Goal: Communication & Community: Ask a question

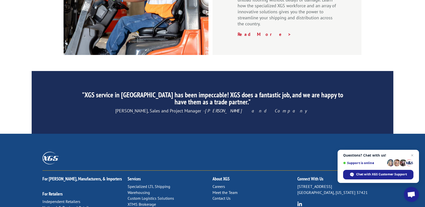
scroll to position [786, 0]
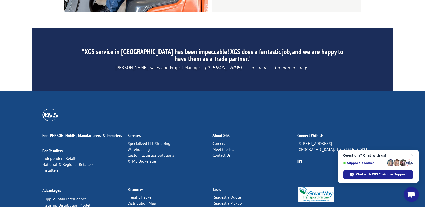
click at [228, 153] on link "Contact Us" at bounding box center [221, 155] width 18 height 5
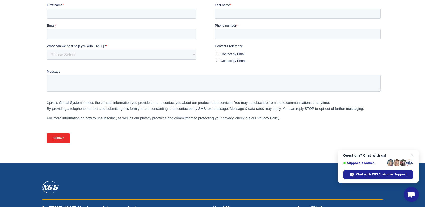
scroll to position [51, 0]
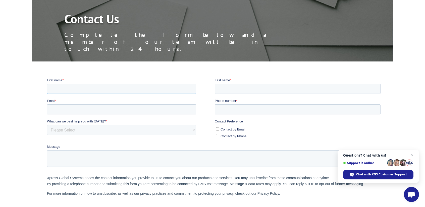
click at [79, 88] on input "First name *" at bounding box center [121, 89] width 149 height 10
type input "[PERSON_NAME]"
click at [226, 88] on input "Last name *" at bounding box center [298, 89] width 166 height 10
type input "[PERSON_NAME]"
click at [131, 110] on input "Email *" at bounding box center [121, 109] width 149 height 10
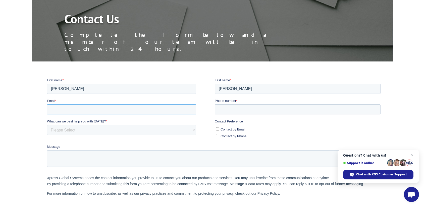
type input "[EMAIL_ADDRESS][DOMAIN_NAME]"
click at [237, 112] on input "Phone number *" at bounding box center [298, 109] width 166 height 10
type input "14432576119"
click at [218, 128] on input "Contact by Email" at bounding box center [217, 128] width 3 height 3
checkbox input "true"
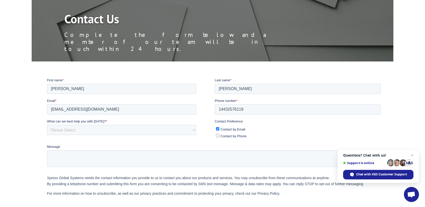
click at [218, 136] on input "Contact by Phone" at bounding box center [217, 135] width 3 height 3
checkbox input "true"
click at [147, 127] on select "Please Select Quoting, Opening New Account, or New Business Opportunity Shipmen…" at bounding box center [121, 130] width 149 height 10
select select "Sales"
click at [47, 125] on select "Please Select Quoting, Opening New Account, or New Business Opportunity Shipmen…" at bounding box center [121, 130] width 149 height 10
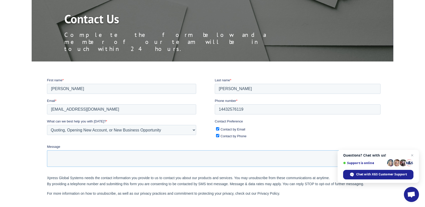
click at [209, 163] on textarea "Message" at bounding box center [213, 158] width 333 height 17
paste textarea "I am reaching out to local businesses in the area to send over this information…"
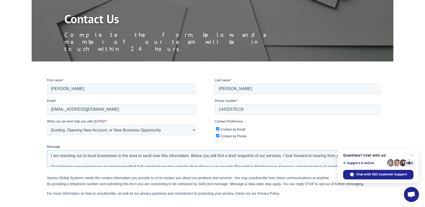
scroll to position [85, 0]
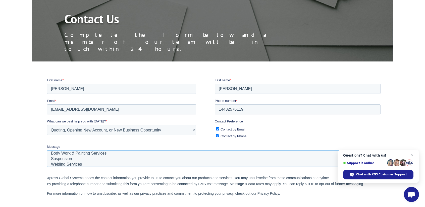
type textarea "I am reaching out to local businesses in the area to send over this information…"
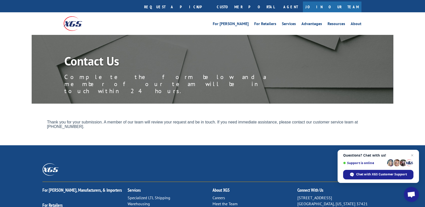
scroll to position [0, 0]
